Goal: Transaction & Acquisition: Download file/media

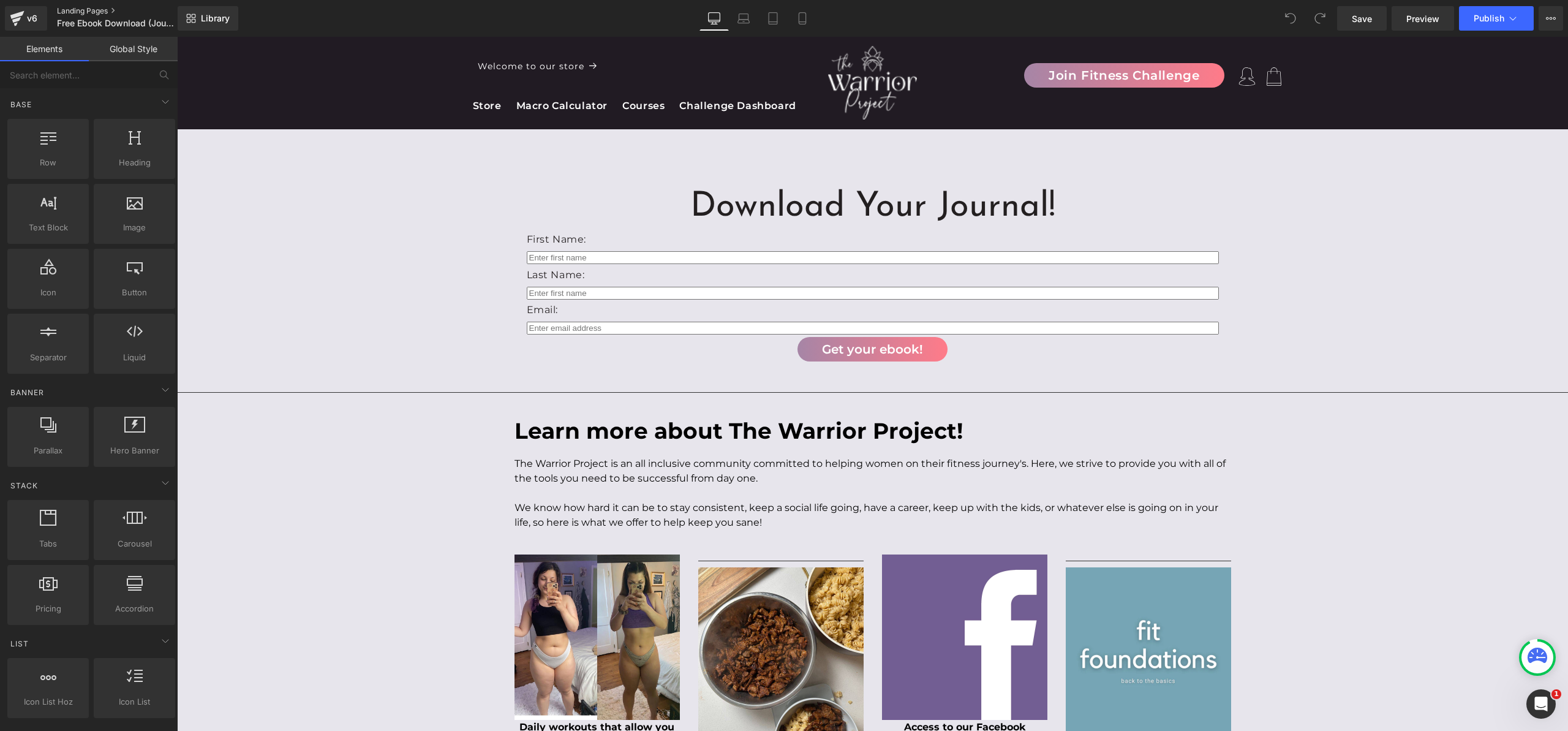
click at [93, 13] on link "Landing Pages" at bounding box center [127, 11] width 141 height 10
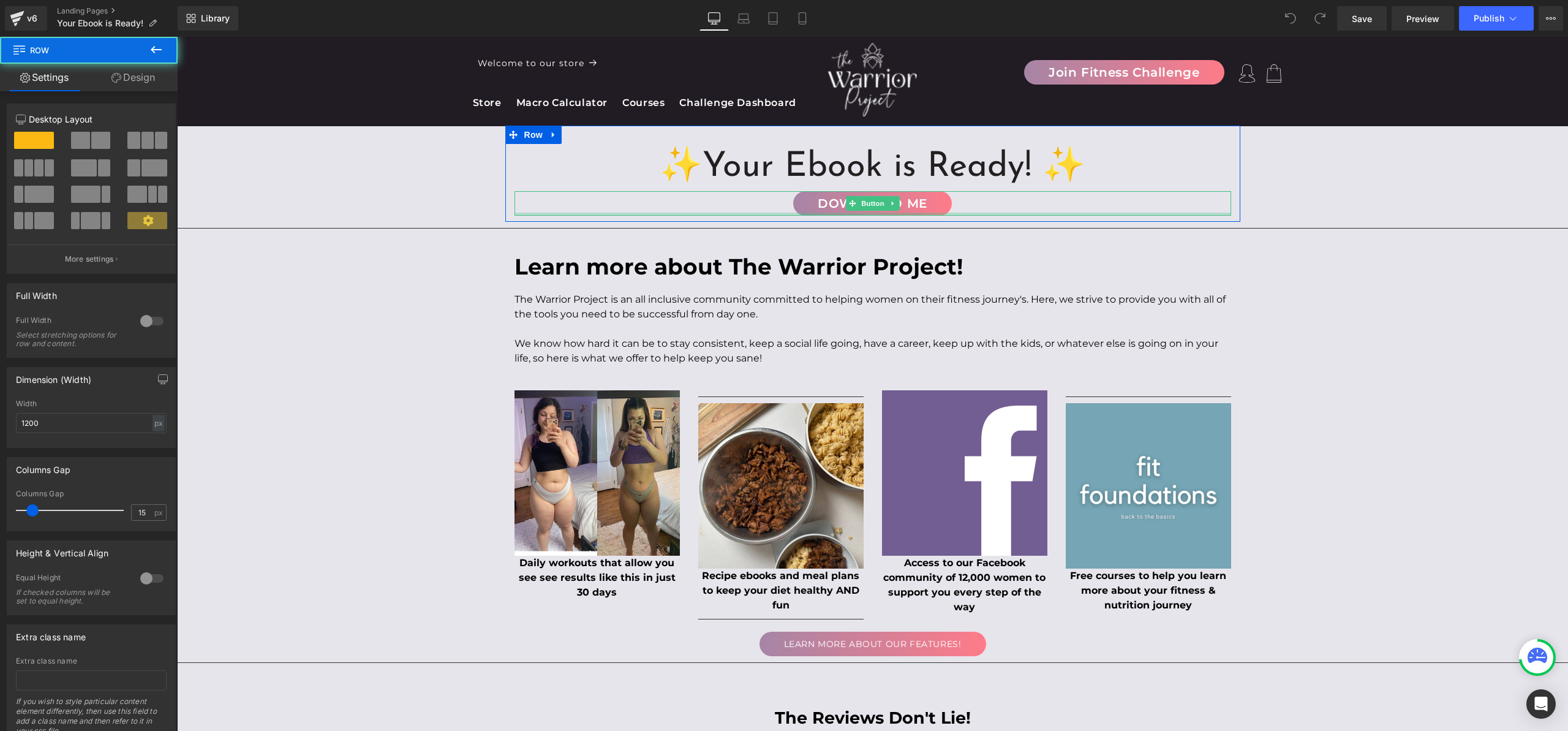
click at [894, 217] on div "✨Your Ebook is Ready! ✨ Heading DOWNLOAD ME Button Row" at bounding box center [873, 173] width 735 height 96
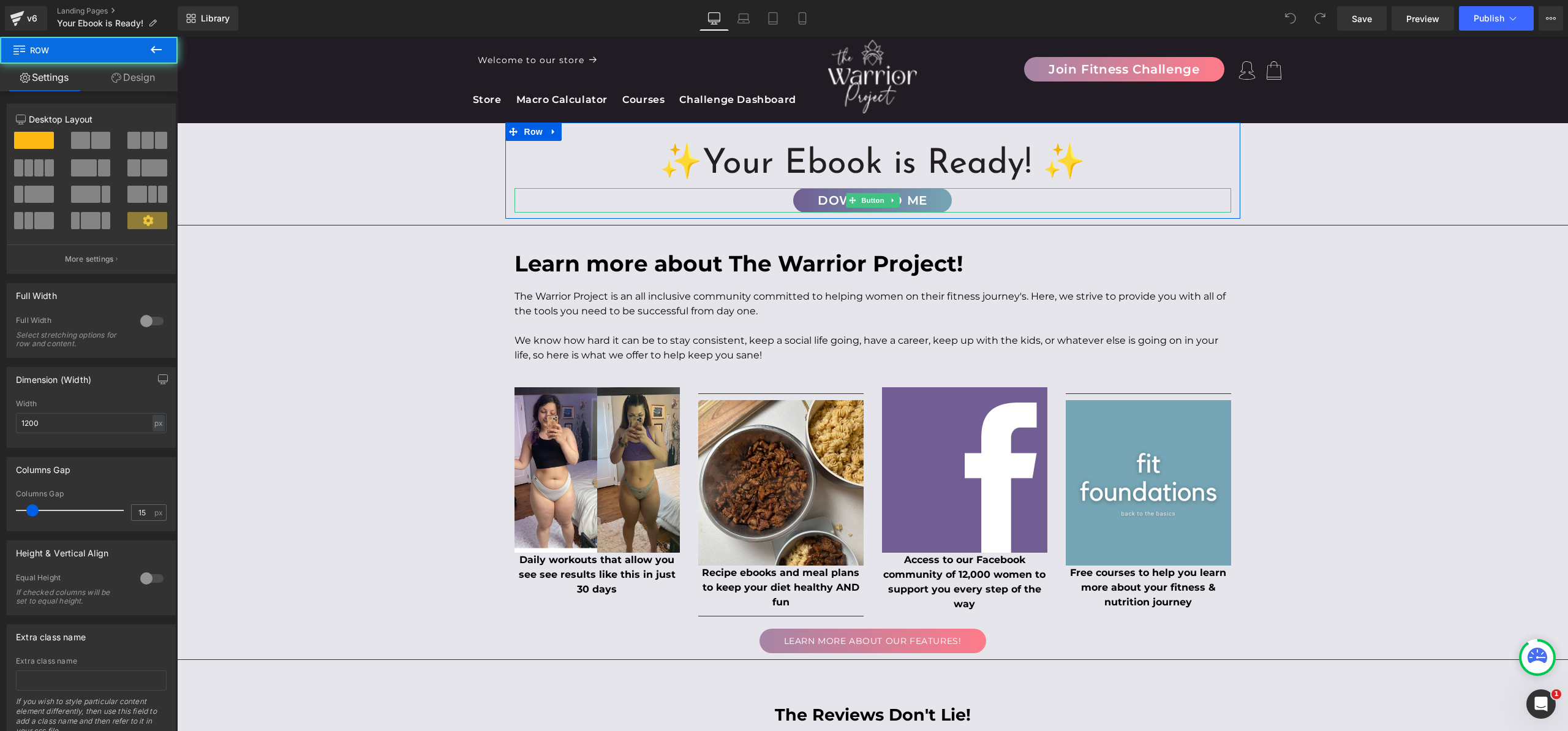
click at [911, 201] on span "DOWNLOAD ME" at bounding box center [872, 200] width 109 height 12
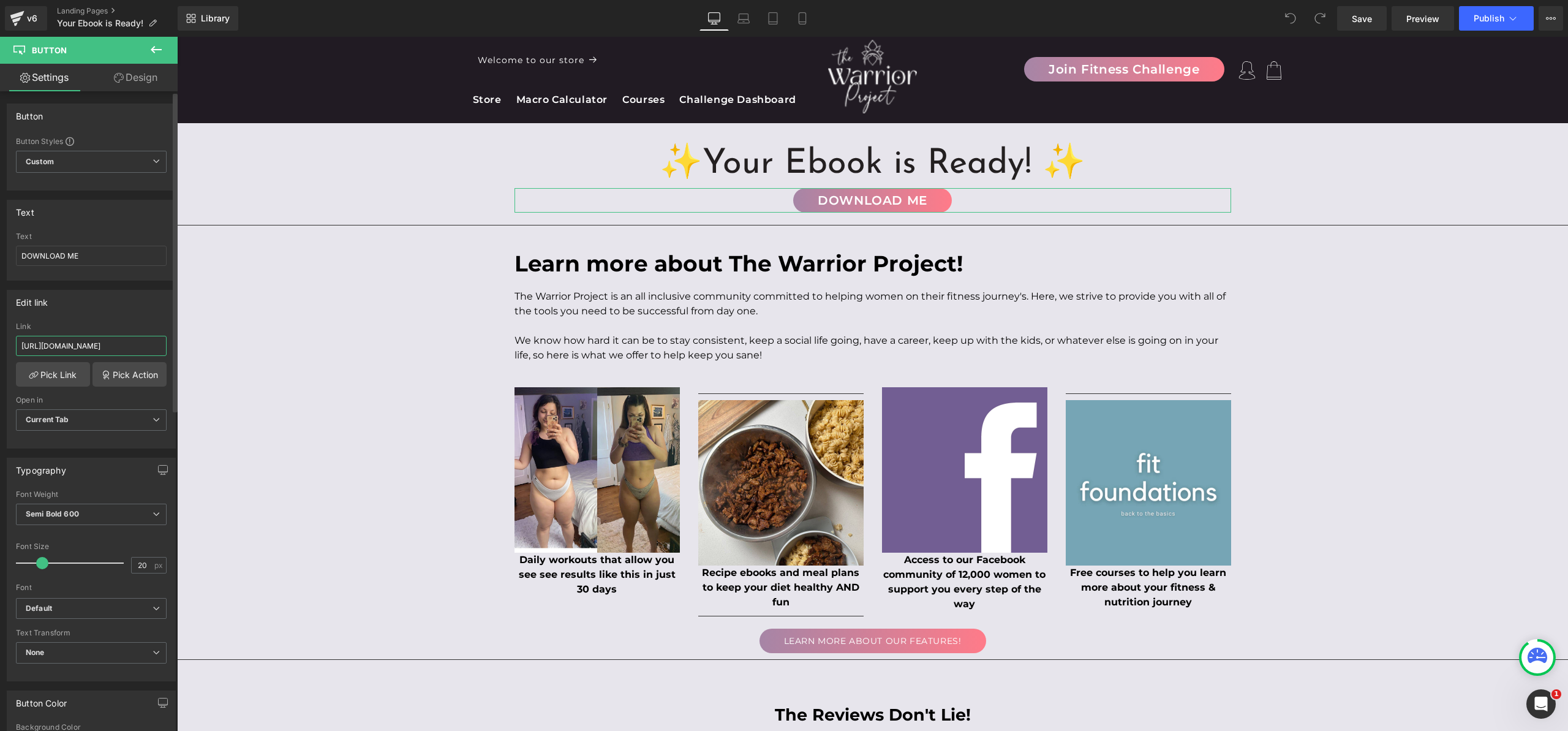
click at [88, 345] on input "https://www.canva.com/design/DAGdOKZMi8o/BhV0tjWhRpoVGRCan1iRXQ/view?utm_conten…" at bounding box center [91, 346] width 151 height 20
